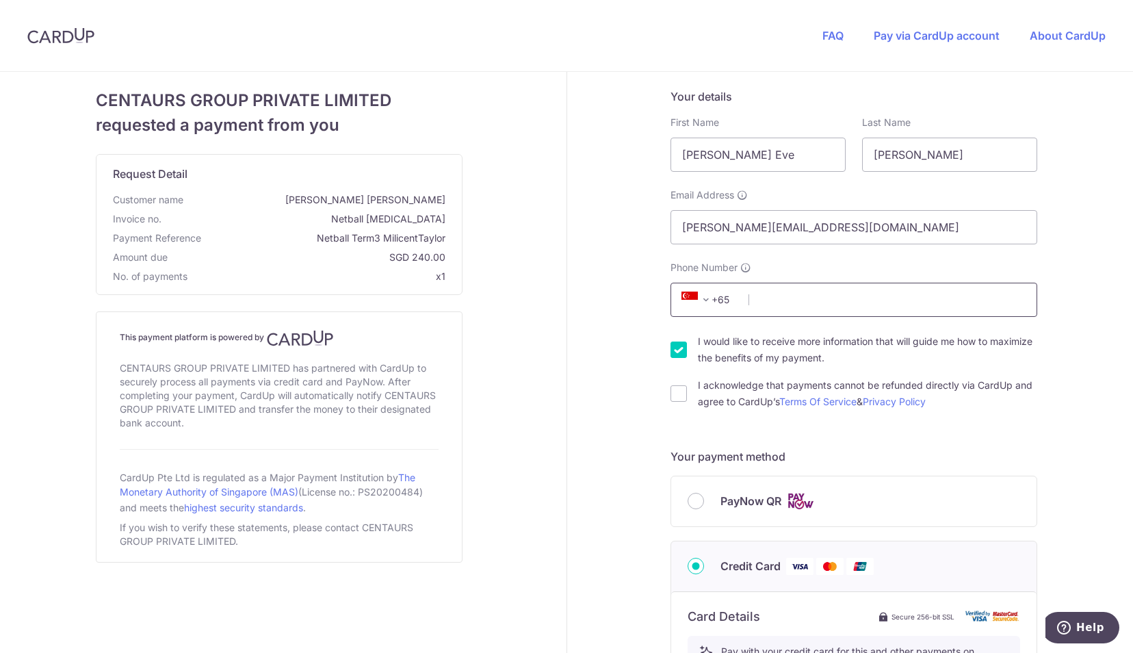
click at [761, 294] on input "Phone Number" at bounding box center [853, 300] width 367 height 34
type input "88708876"
click at [995, 252] on div "Your details First Name Milicent Eve Last Name Taylor Email Address Christina@h…" at bounding box center [853, 249] width 367 height 322
click at [670, 398] on input "I acknowledge that payments cannot be refunded directly via CardUp and agree to…" at bounding box center [678, 393] width 16 height 16
checkbox input "true"
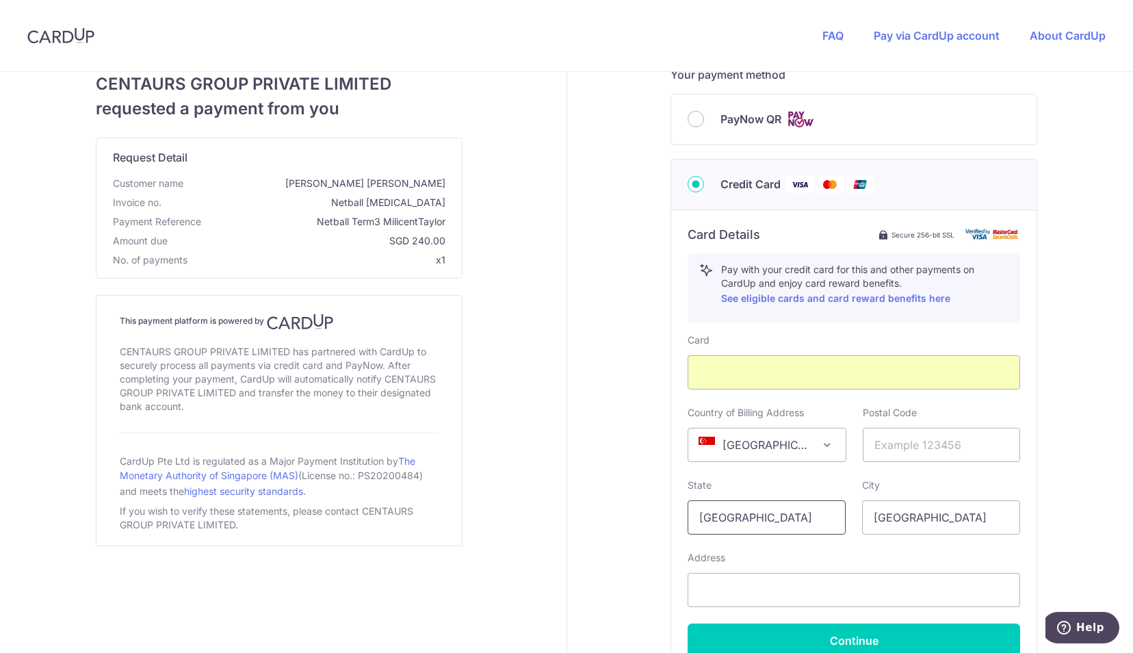
scroll to position [517, 0]
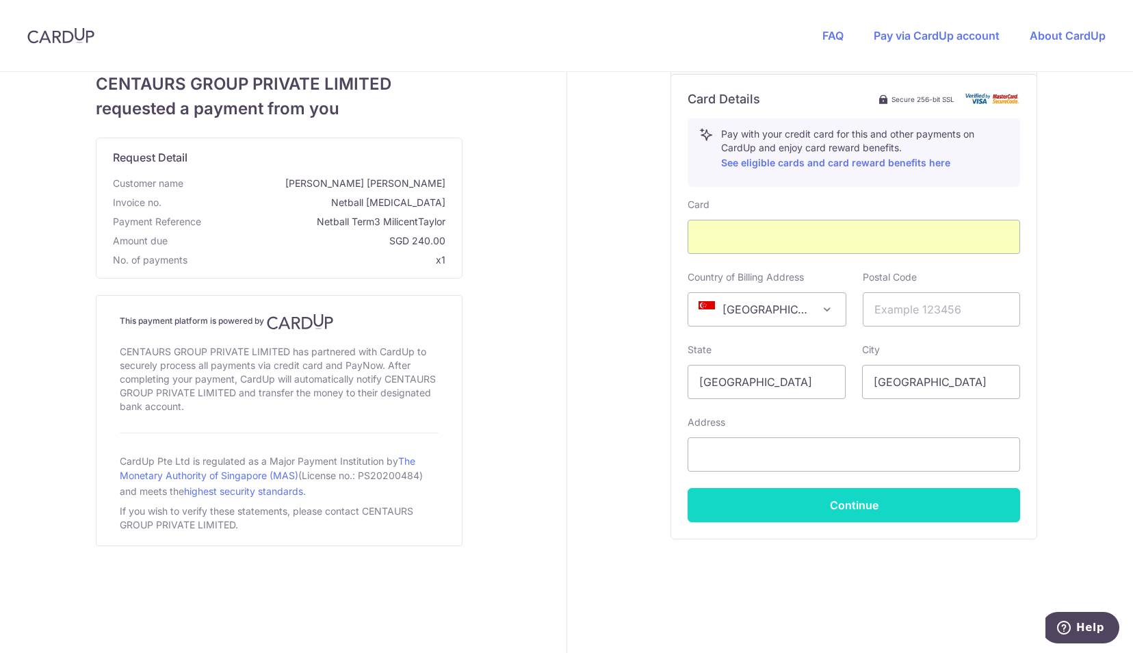
click at [796, 504] on button "Continue" at bounding box center [854, 505] width 333 height 34
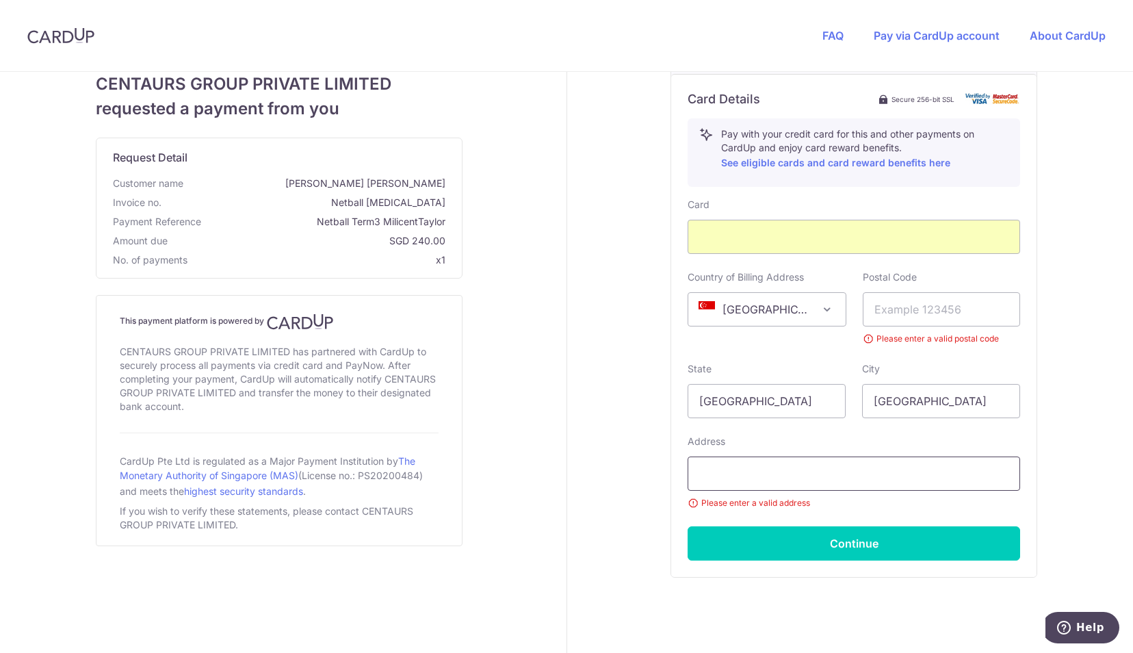
click at [745, 472] on input "text" at bounding box center [854, 473] width 333 height 34
type input "560 Botany Road"
select select "61"
select select "AU"
type input "2015"
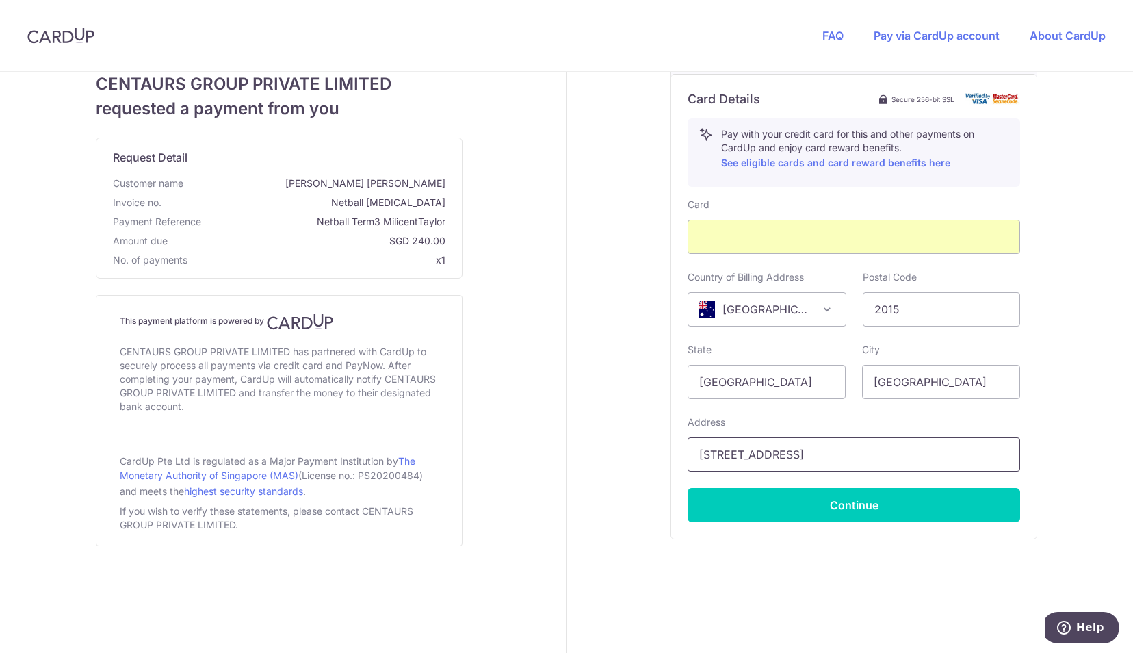
scroll to position [463, 0]
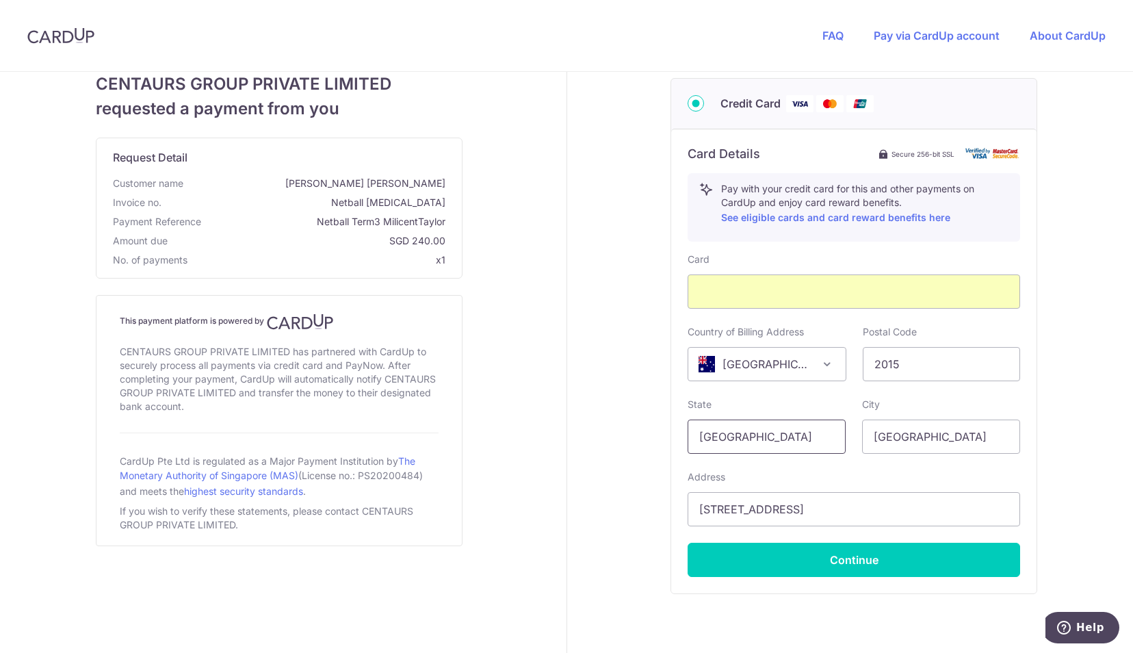
click at [767, 442] on input "[GEOGRAPHIC_DATA]" at bounding box center [767, 436] width 158 height 34
type input "a"
type input "NSW"
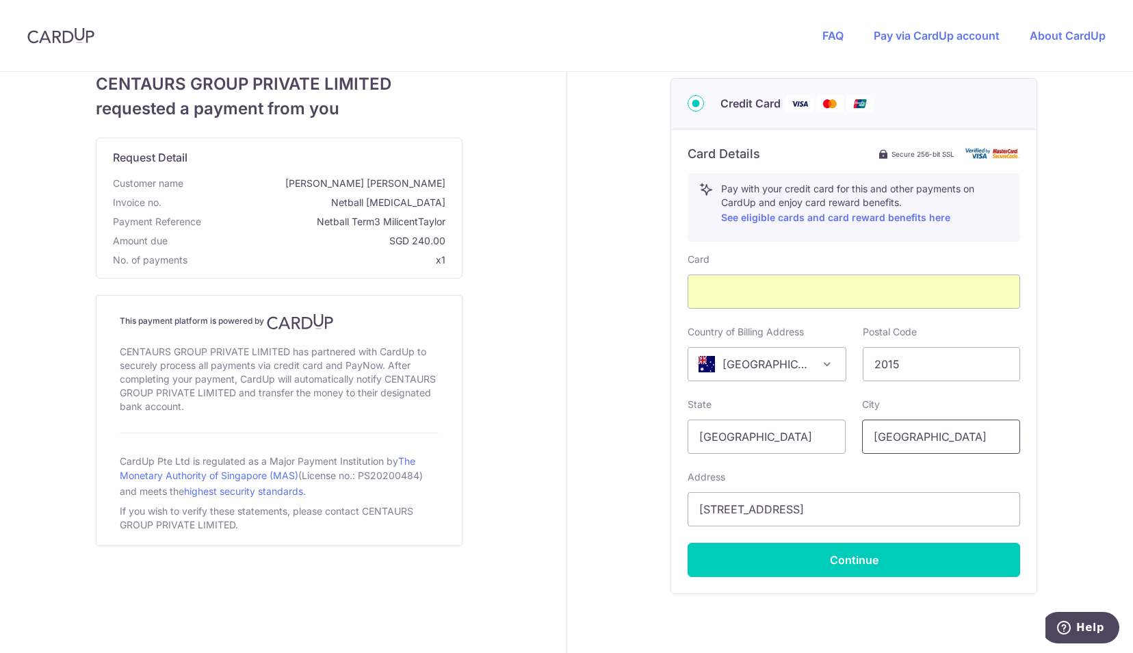
click at [914, 447] on input "[GEOGRAPHIC_DATA]" at bounding box center [941, 436] width 158 height 34
type input "e"
type input "Sydney"
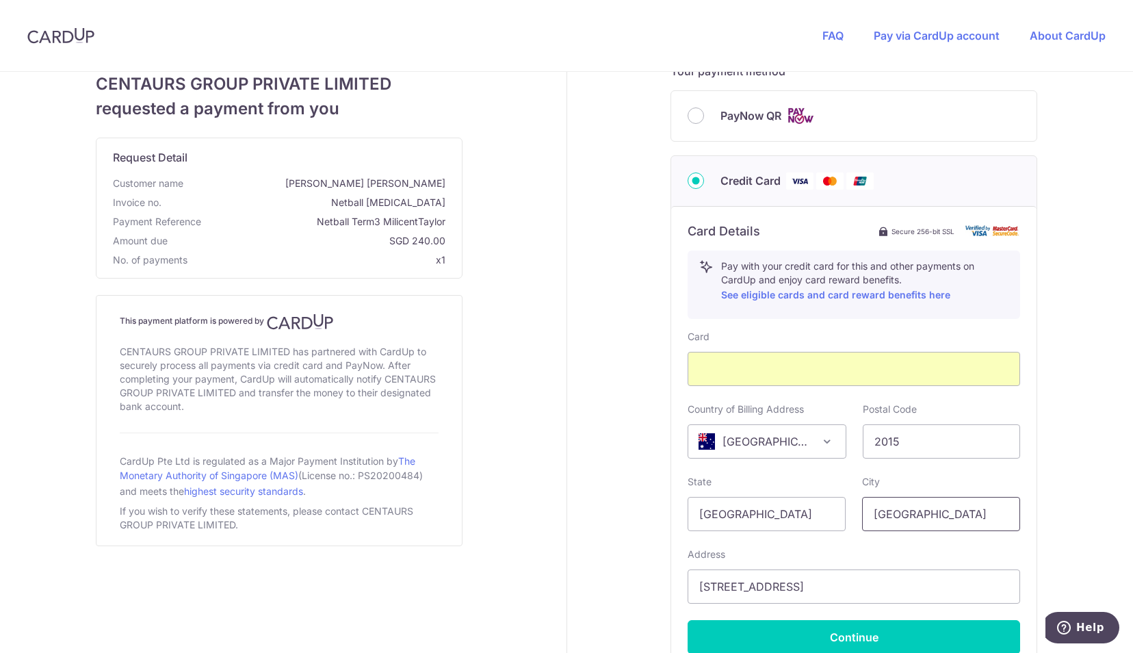
scroll to position [517, 0]
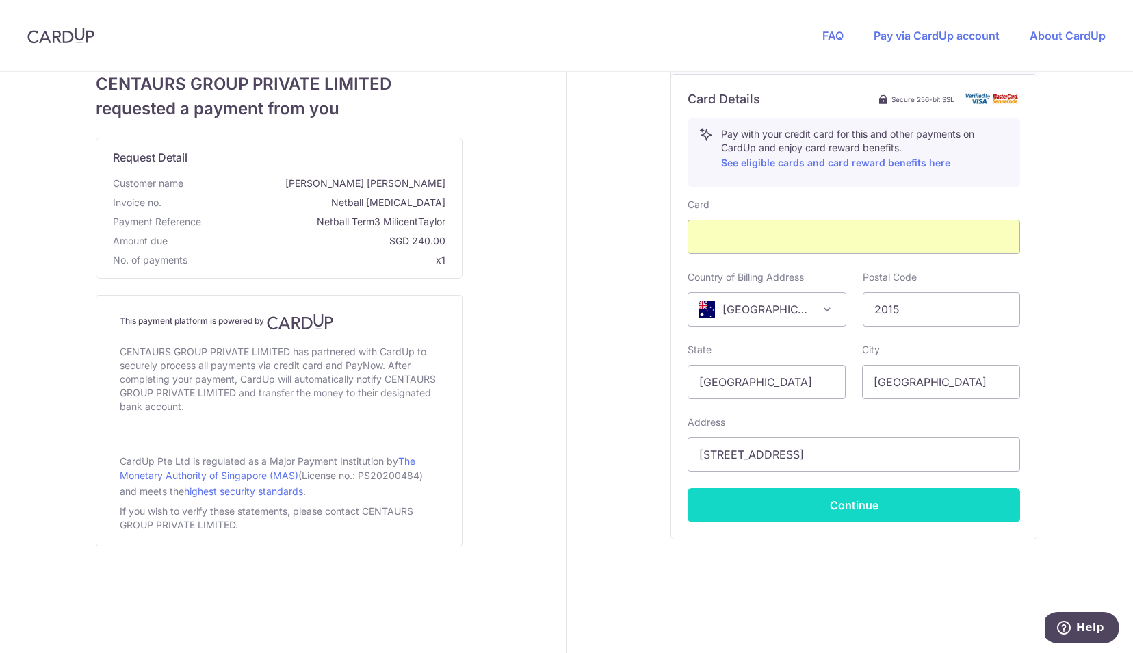
click at [842, 506] on button "Continue" at bounding box center [854, 505] width 333 height 34
type input "**** 3037"
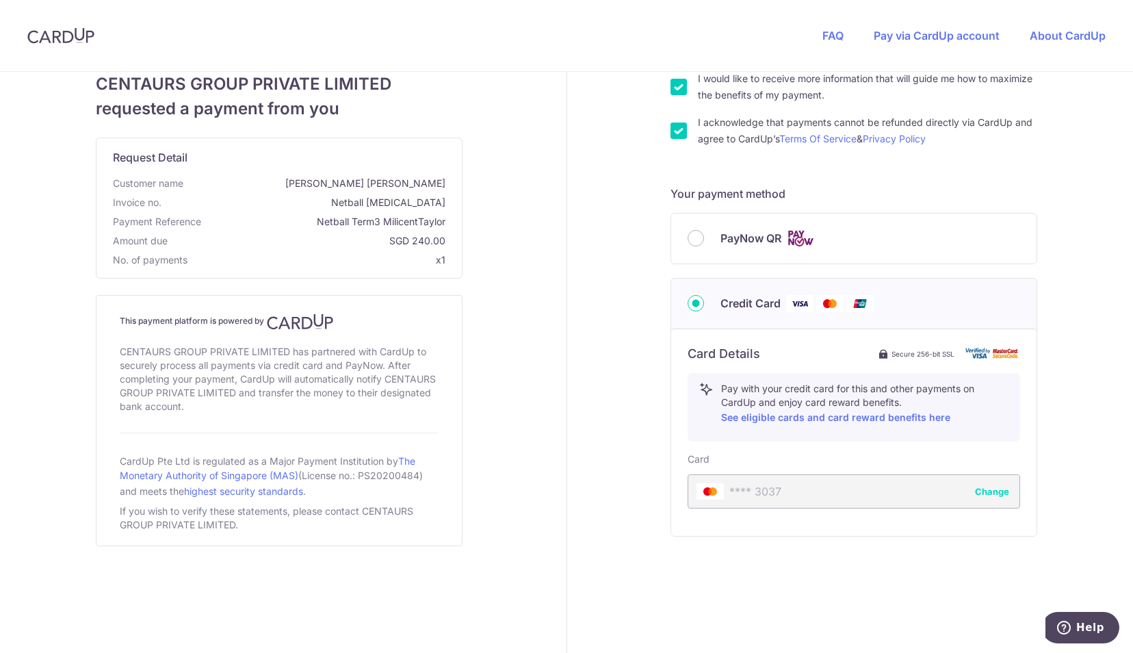
scroll to position [260, 0]
